Goal: Find specific page/section: Locate a particular part of the current website

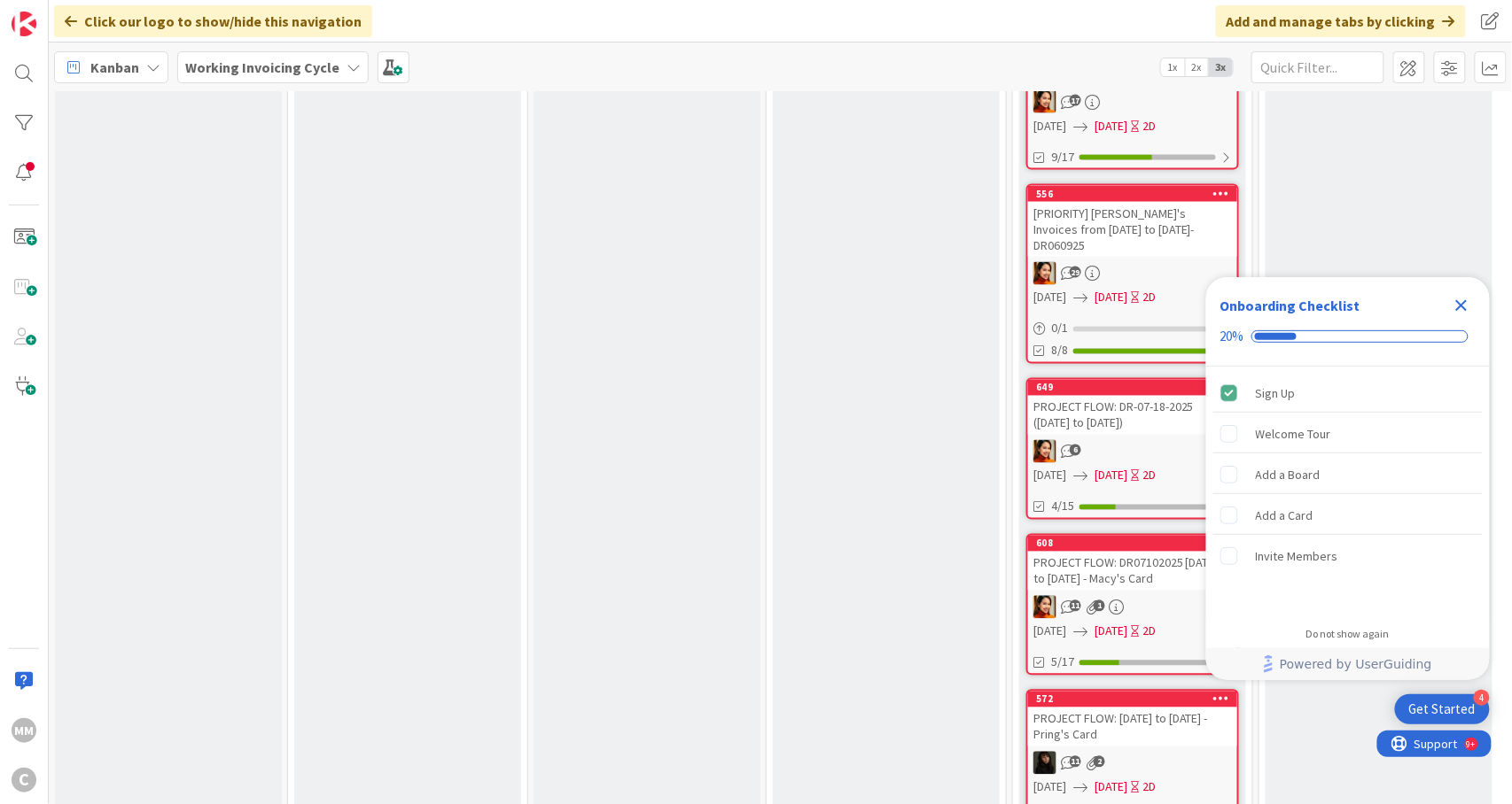
scroll to position [986, 0]
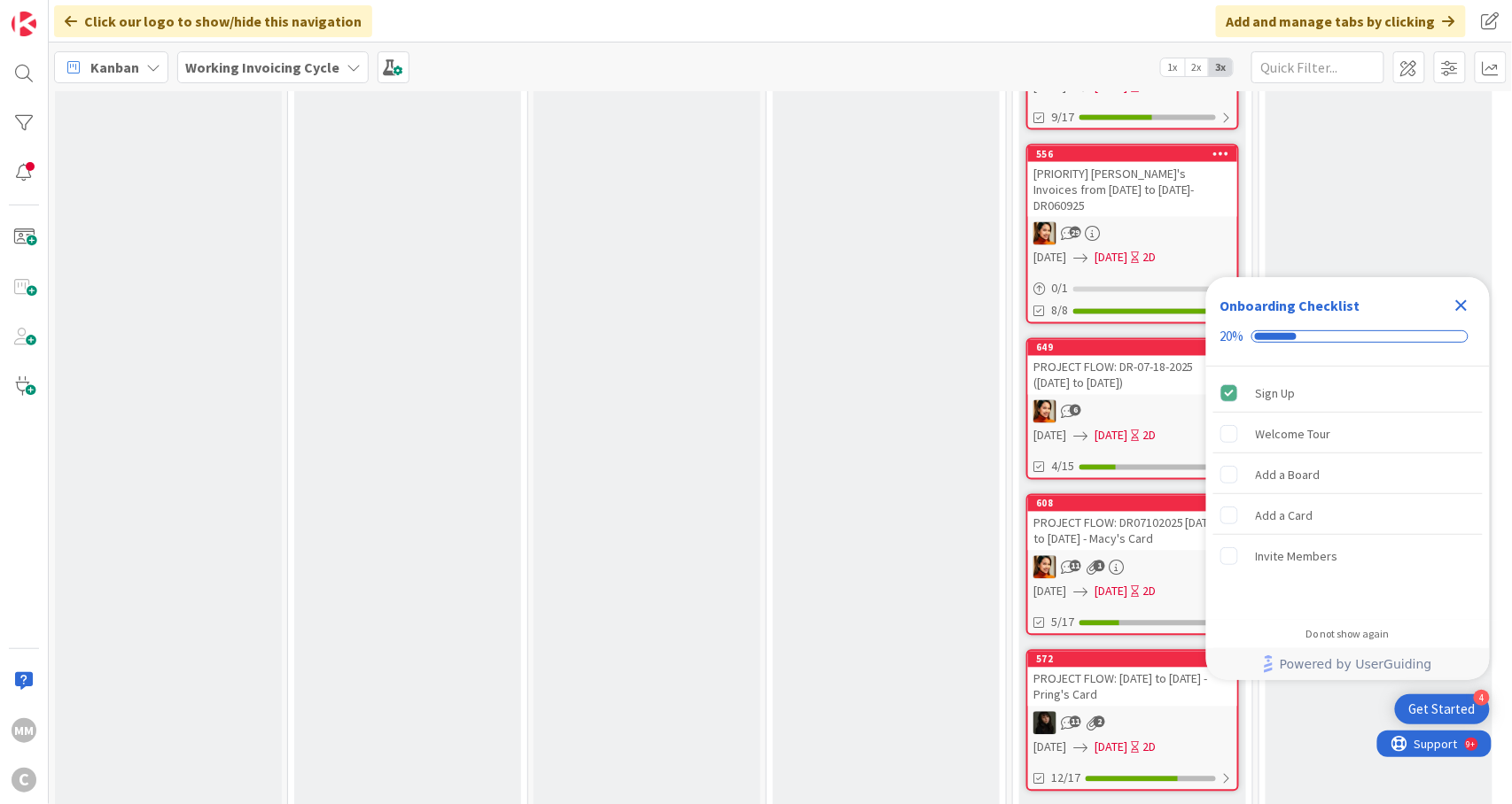
click at [1458, 299] on icon "Close Checklist" at bounding box center [1460, 305] width 21 height 21
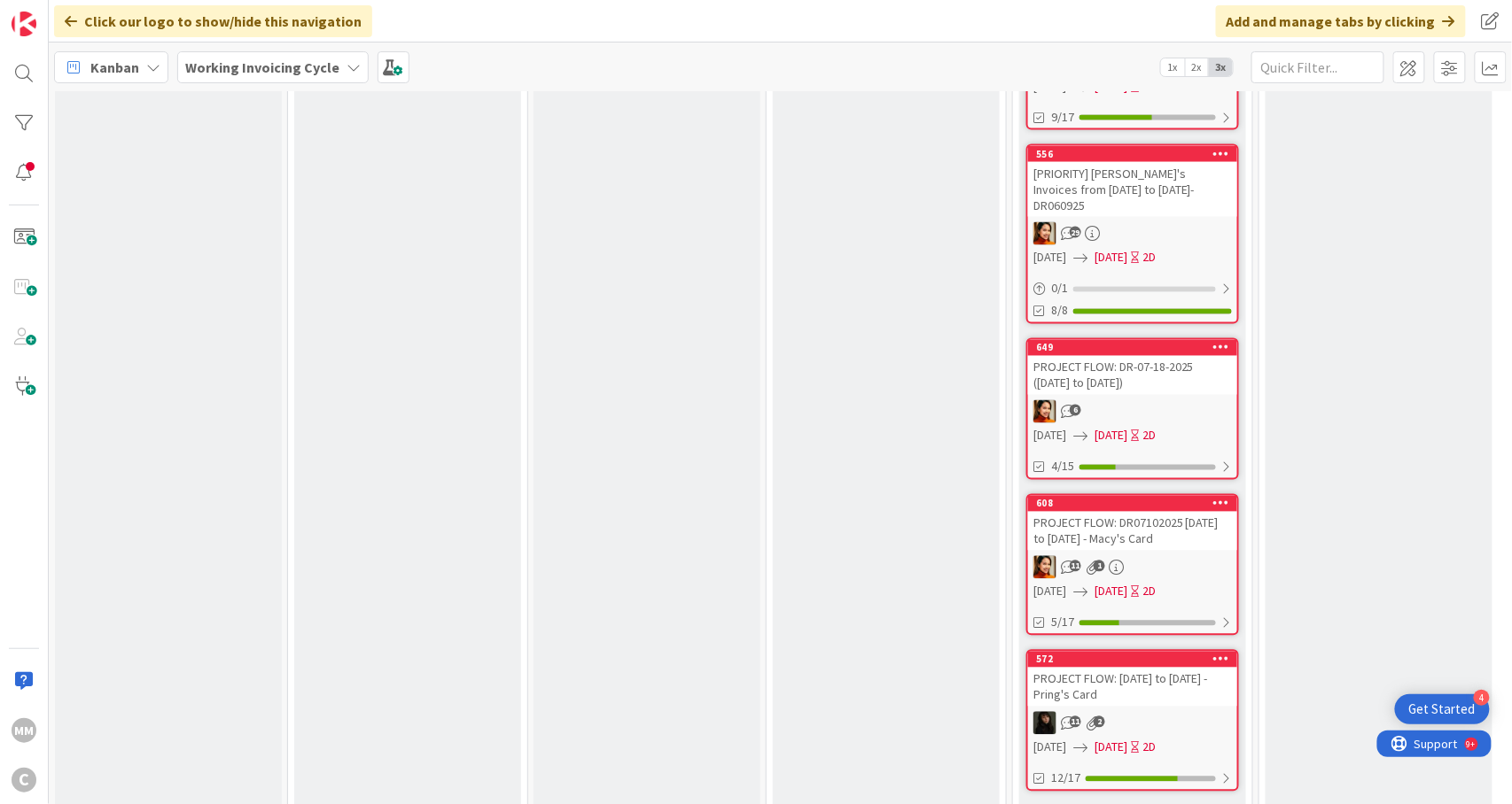
scroll to position [0, 0]
click at [1205, 401] on div "6" at bounding box center [1132, 412] width 209 height 23
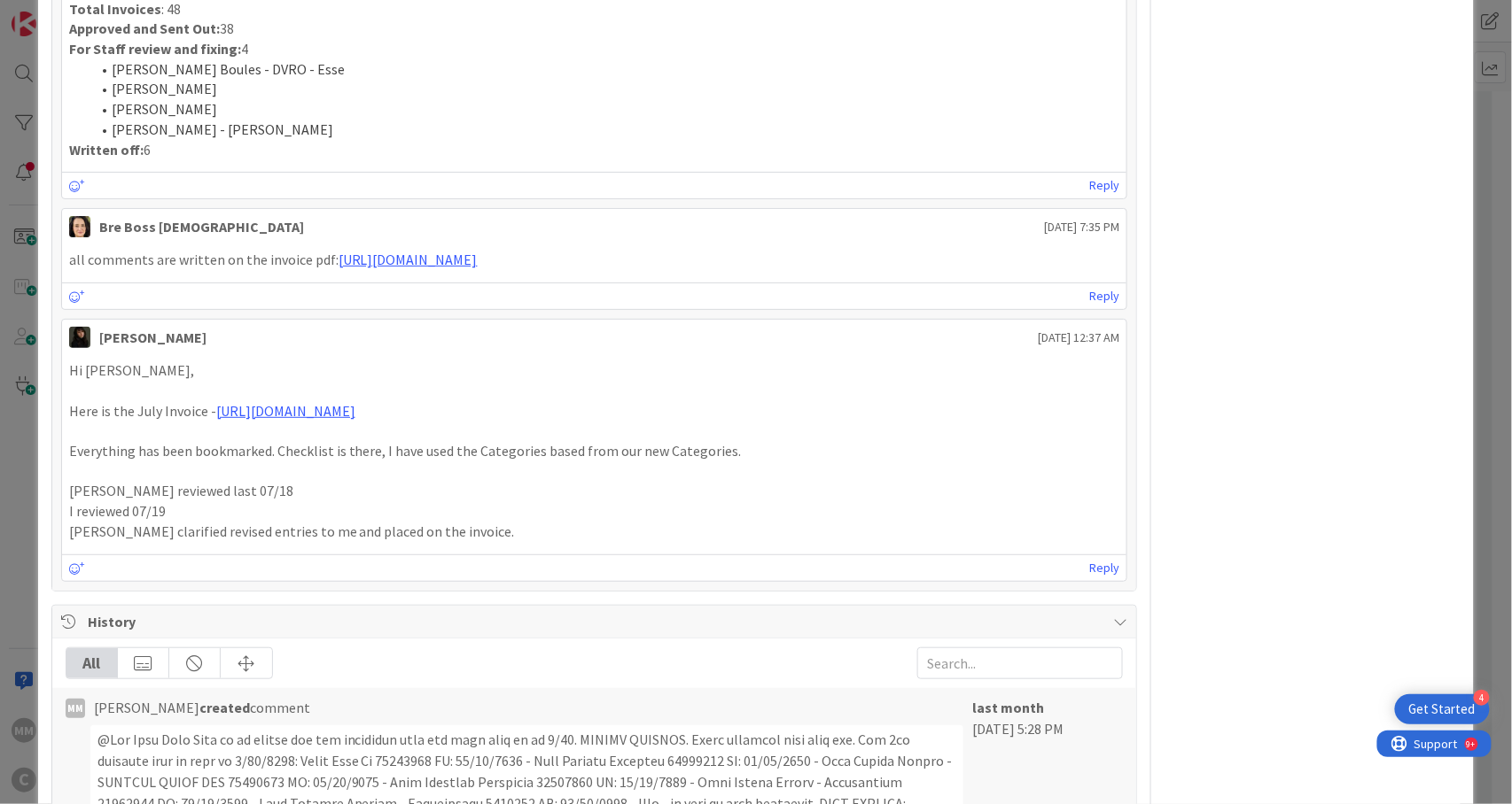
scroll to position [2300, 0]
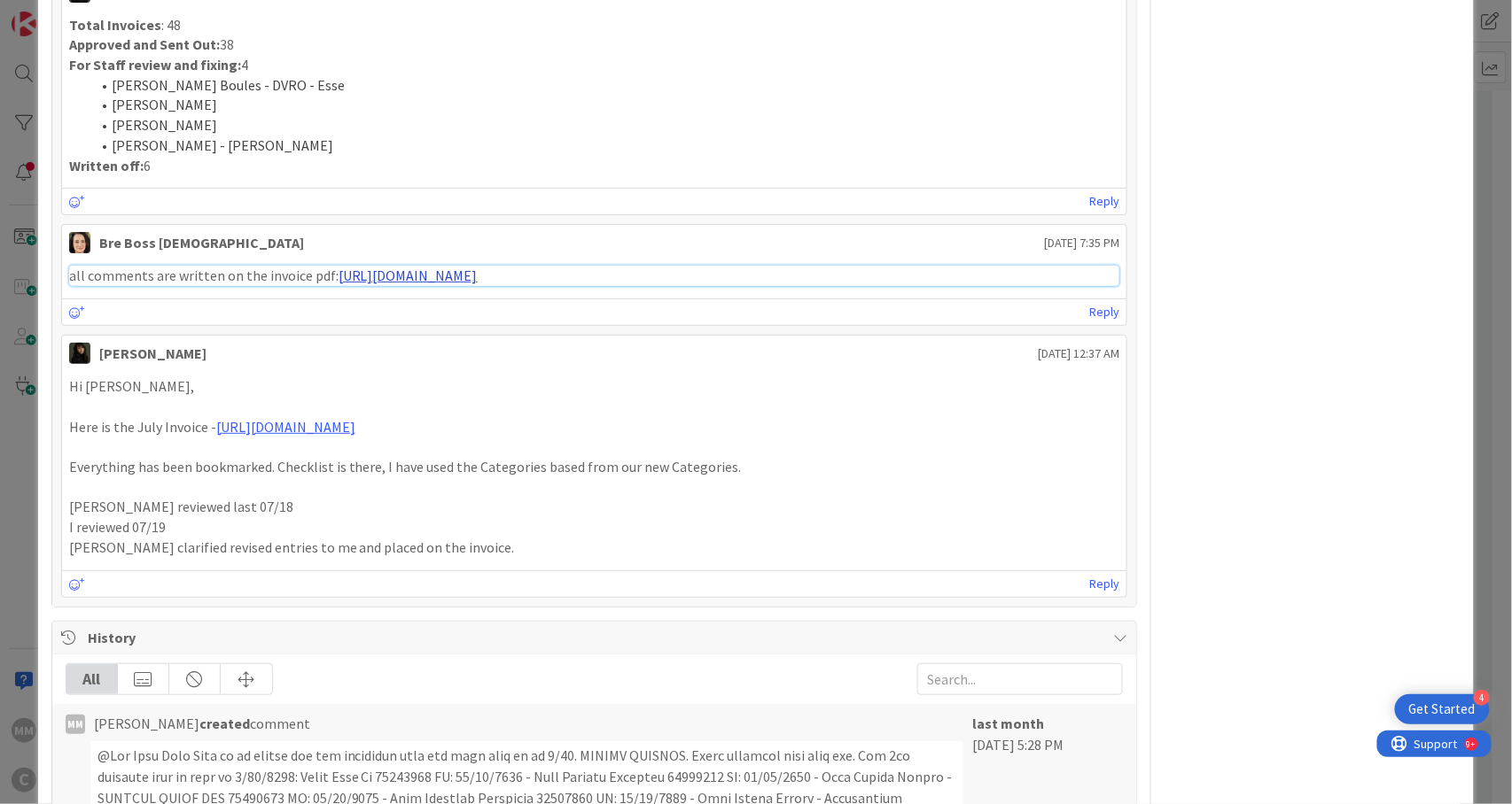
click at [478, 267] on link "[URL][DOMAIN_NAME]" at bounding box center [407, 275] width 139 height 18
